Goal: Navigation & Orientation: Find specific page/section

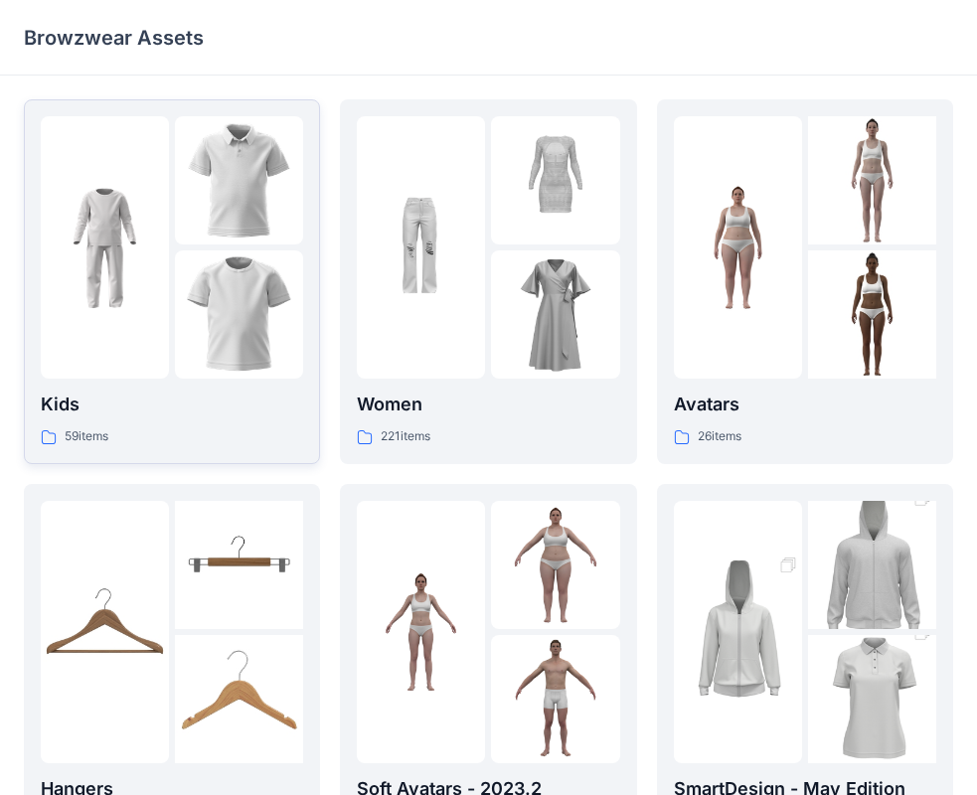
click at [155, 346] on div at bounding box center [105, 247] width 128 height 262
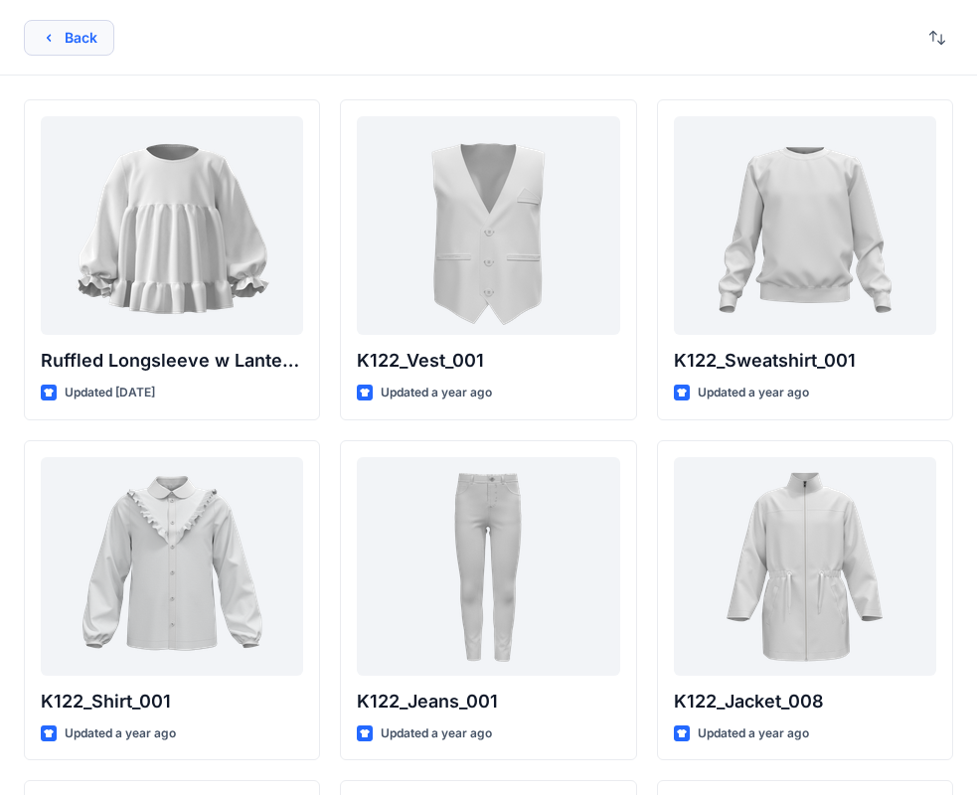
click at [109, 52] on button "Back" at bounding box center [69, 38] width 90 height 36
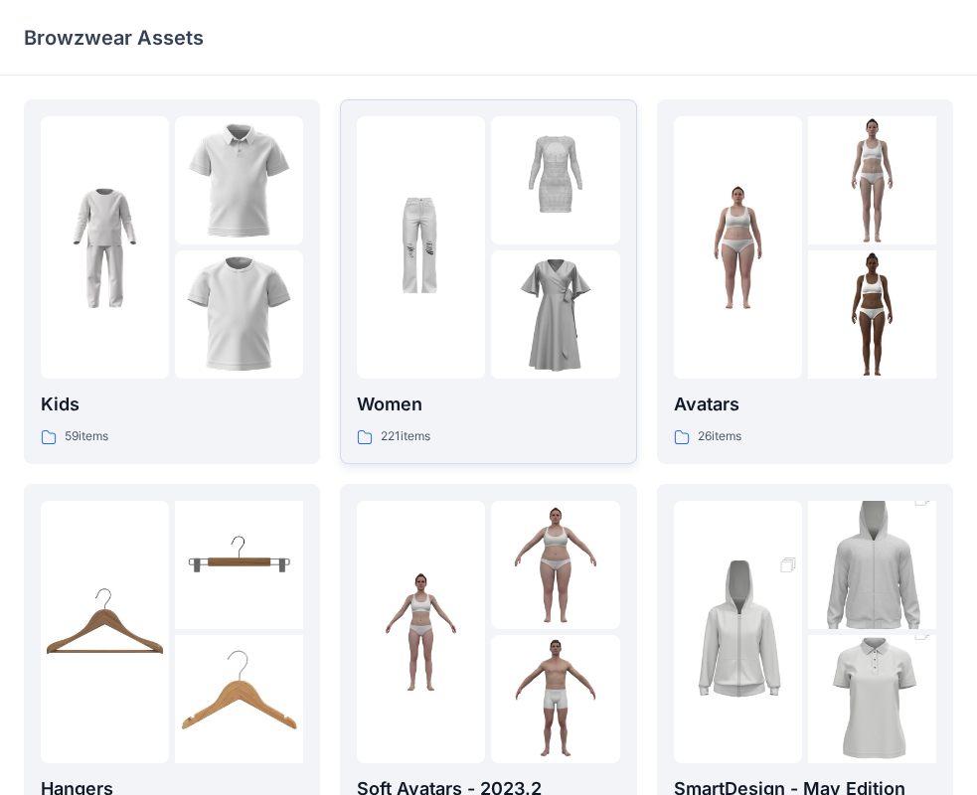
click at [520, 239] on img at bounding box center [555, 180] width 128 height 128
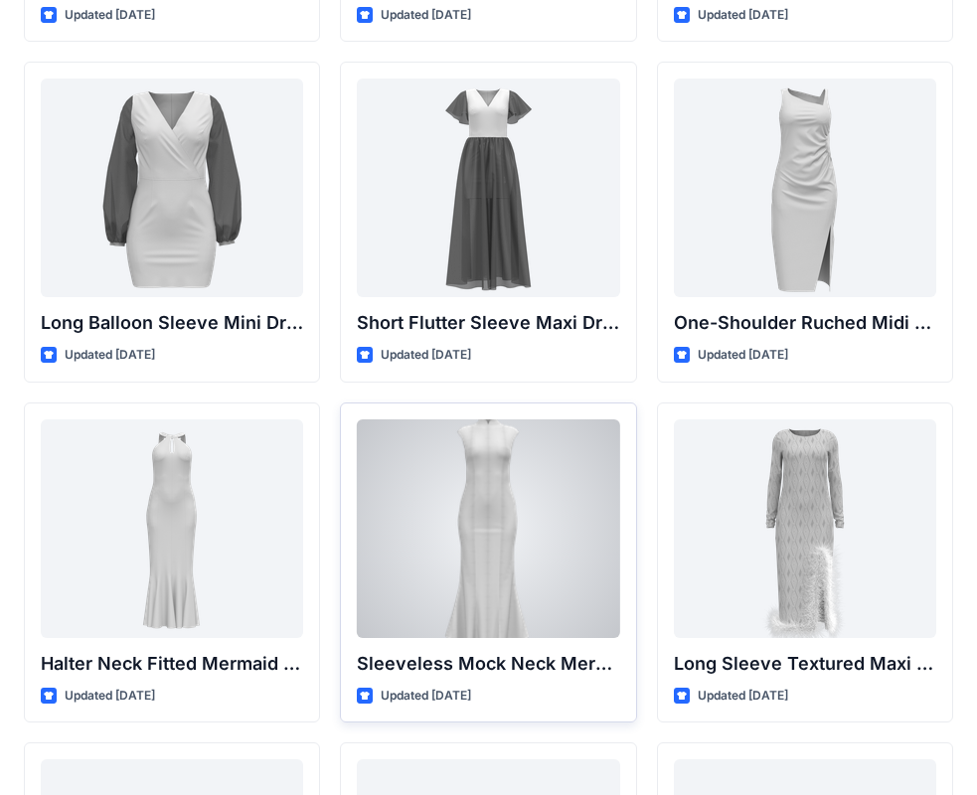
scroll to position [741, 0]
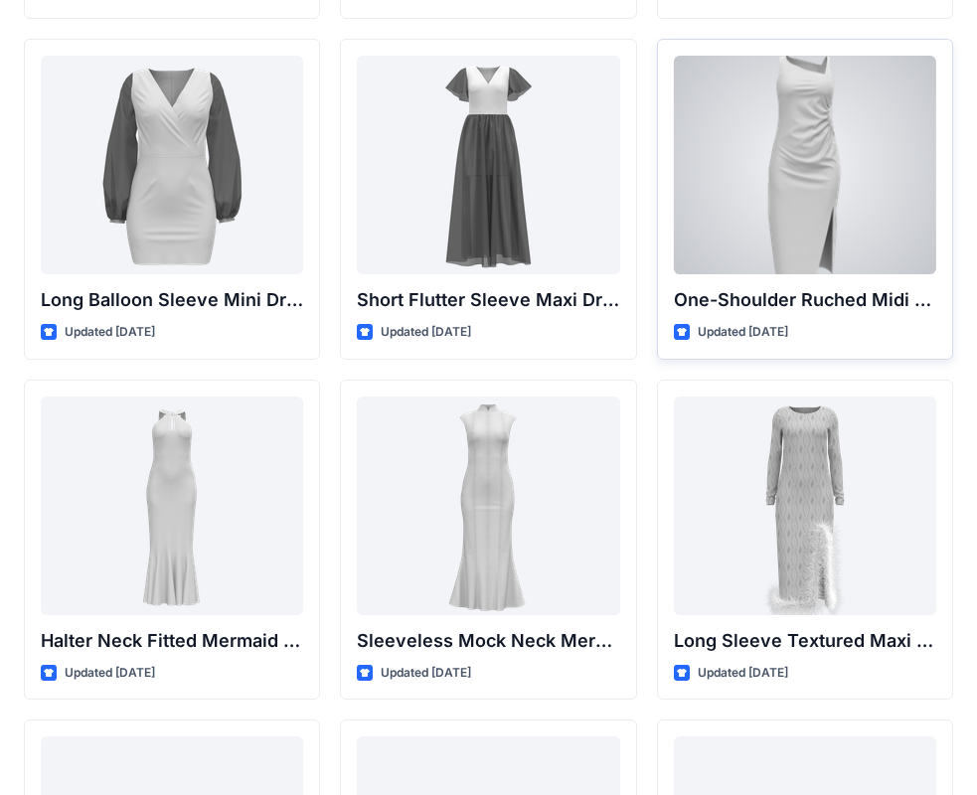
click at [846, 193] on div at bounding box center [805, 165] width 262 height 219
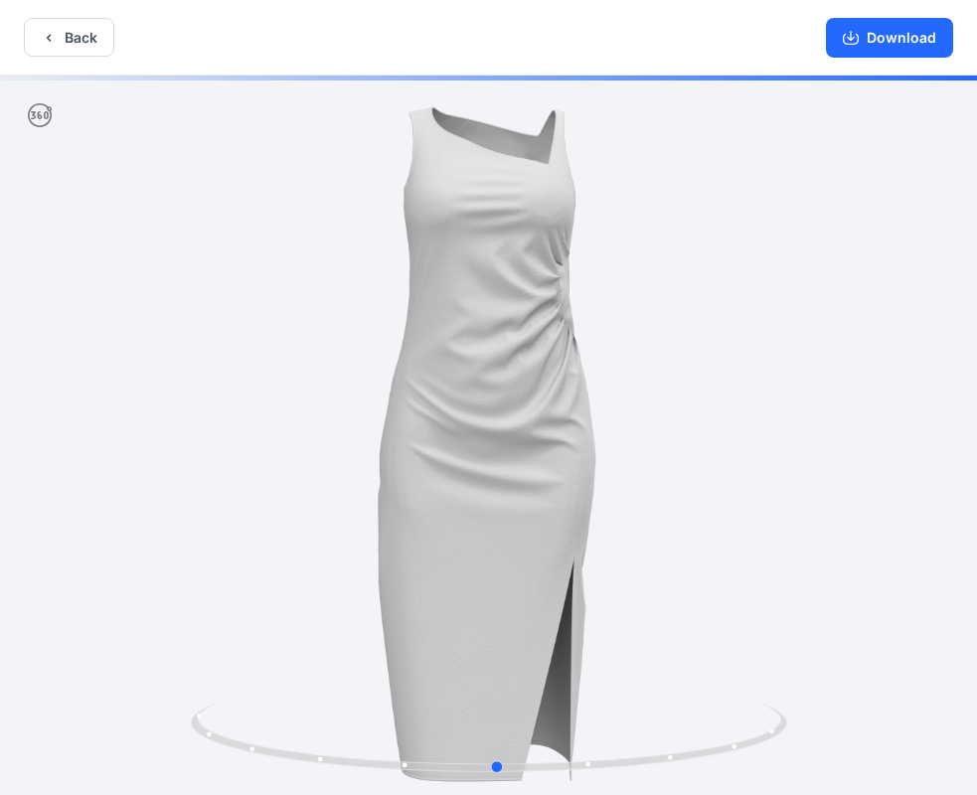
drag, startPoint x: 660, startPoint y: 436, endPoint x: 675, endPoint y: 423, distance: 19.7
click at [672, 429] on div at bounding box center [488, 437] width 977 height 723
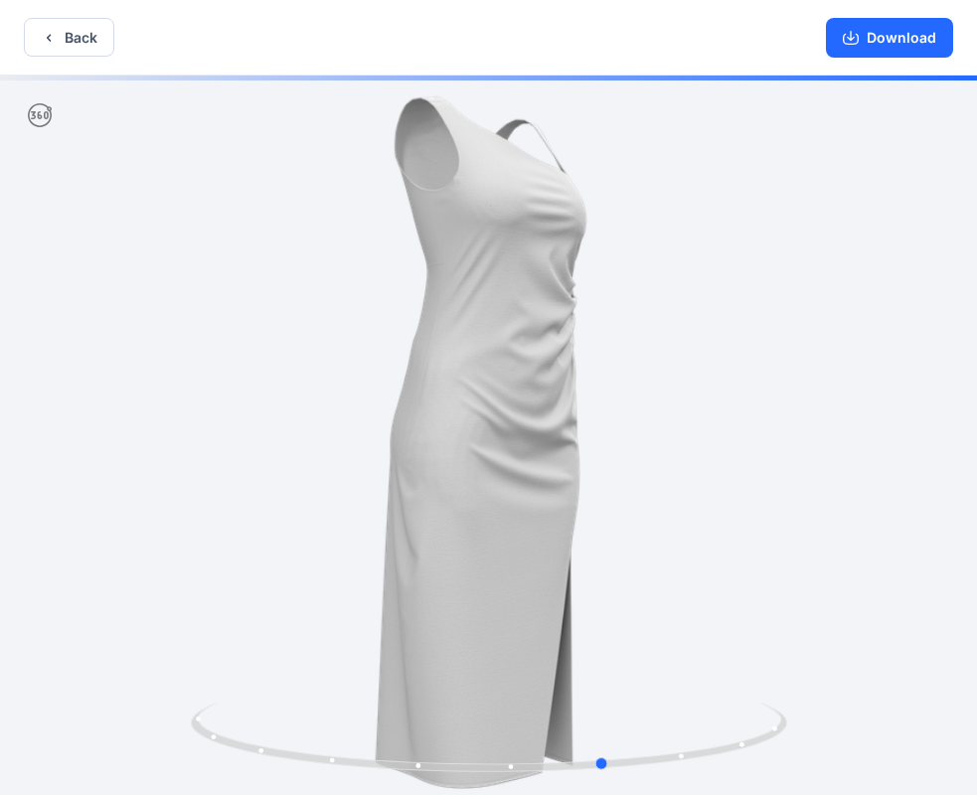
drag, startPoint x: 676, startPoint y: 421, endPoint x: 781, endPoint y: 423, distance: 105.4
click at [781, 423] on div at bounding box center [488, 437] width 977 height 723
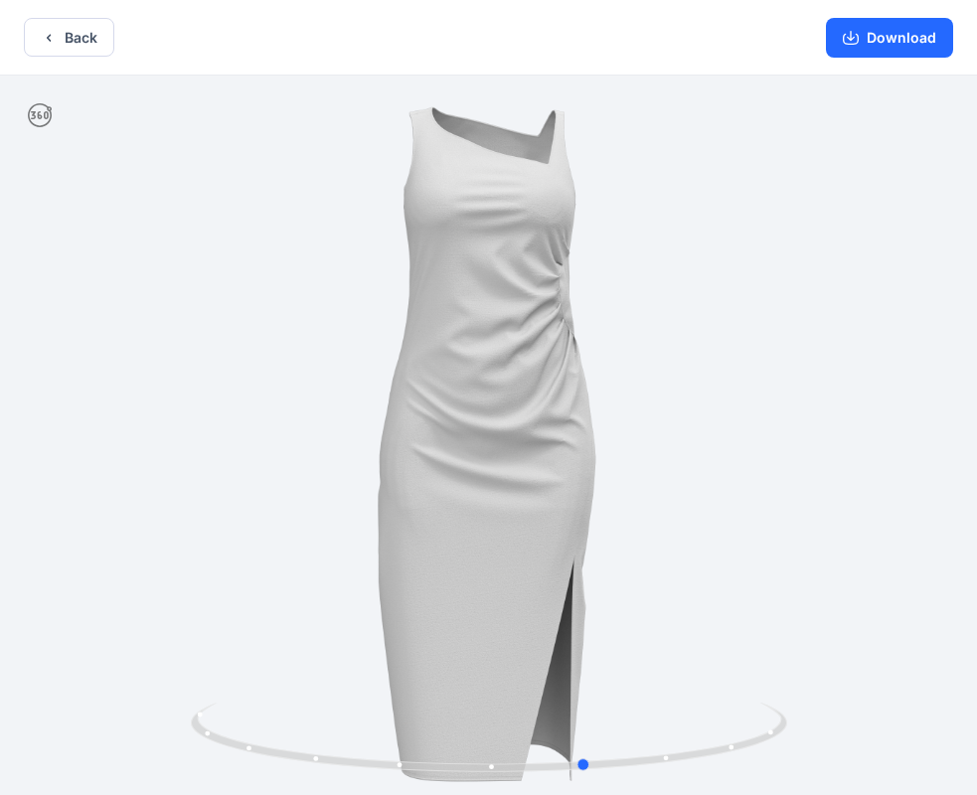
drag, startPoint x: 819, startPoint y: 430, endPoint x: 204, endPoint y: 458, distance: 615.7
click at [204, 458] on div at bounding box center [488, 437] width 977 height 723
click at [54, 39] on icon "button" at bounding box center [49, 38] width 16 height 16
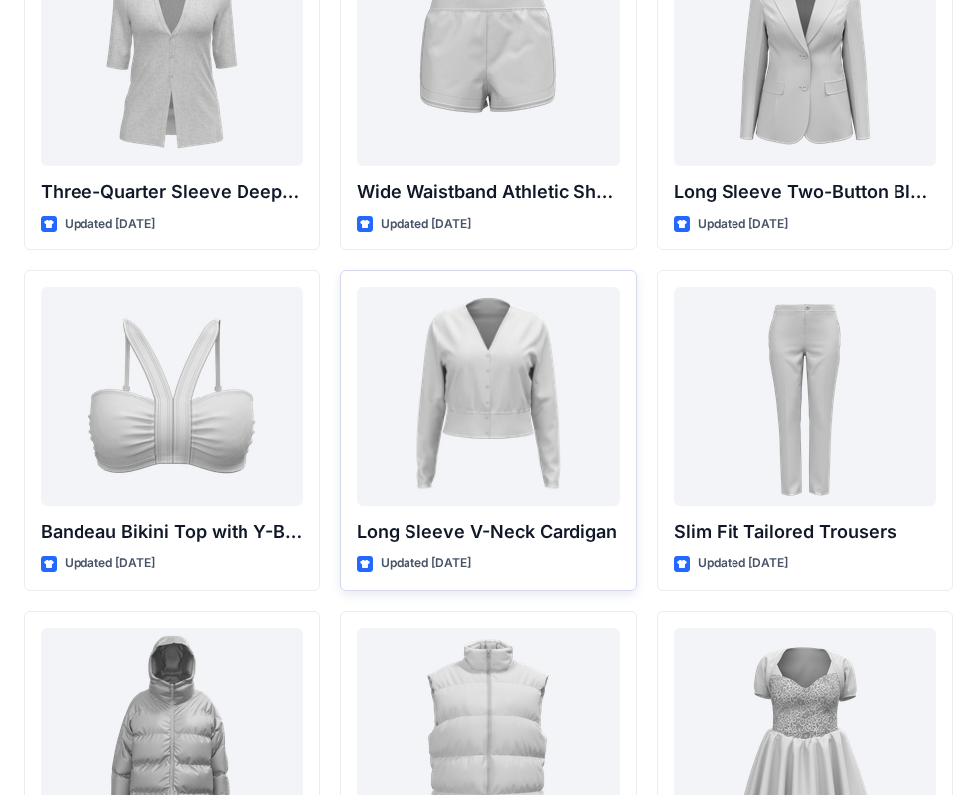
scroll to position [1837, 0]
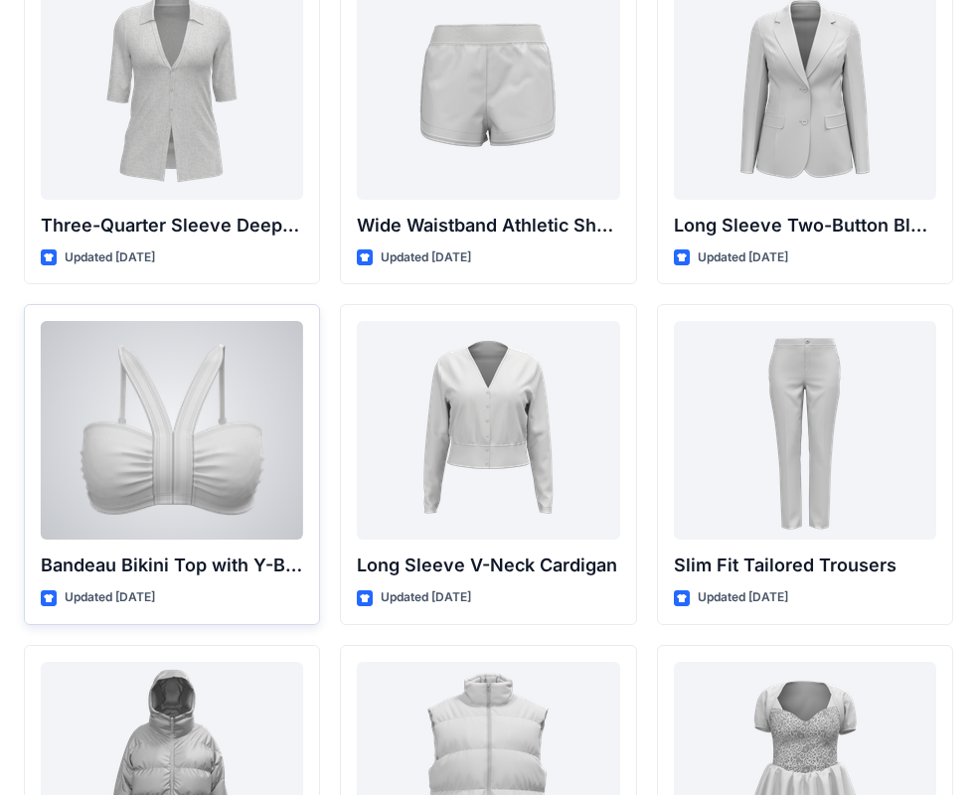
click at [201, 441] on div at bounding box center [172, 430] width 262 height 219
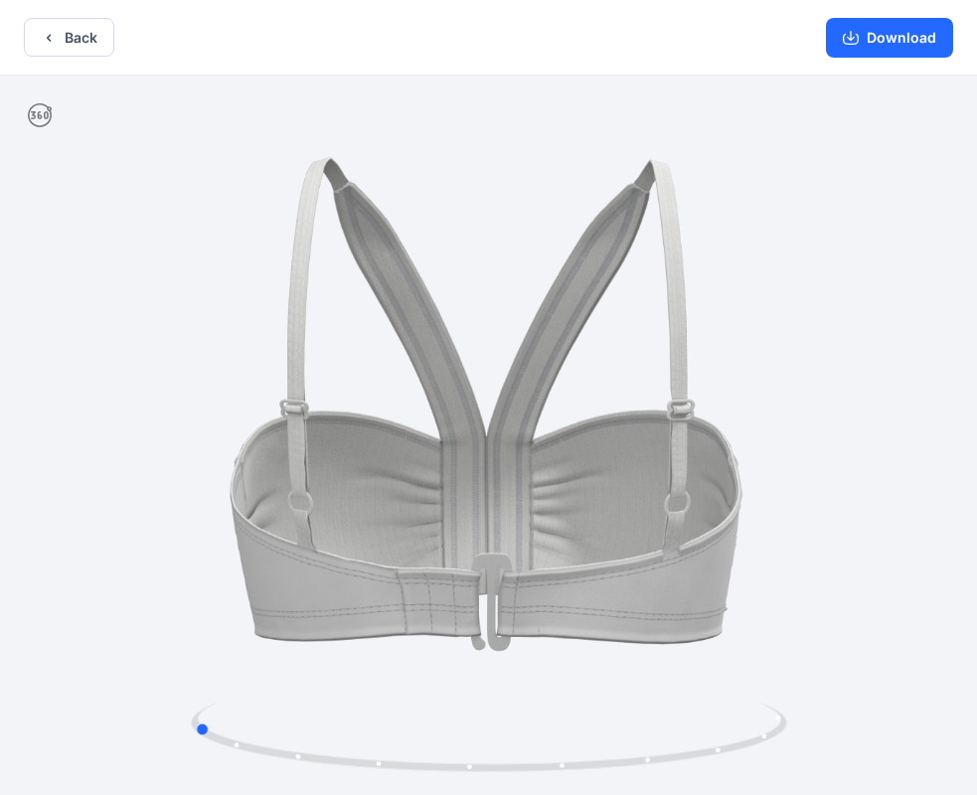
drag, startPoint x: 797, startPoint y: 515, endPoint x: 501, endPoint y: 567, distance: 300.8
click at [501, 567] on div at bounding box center [488, 437] width 977 height 723
click at [887, 40] on button "Download" at bounding box center [889, 38] width 127 height 40
